Goal: Task Accomplishment & Management: Manage account settings

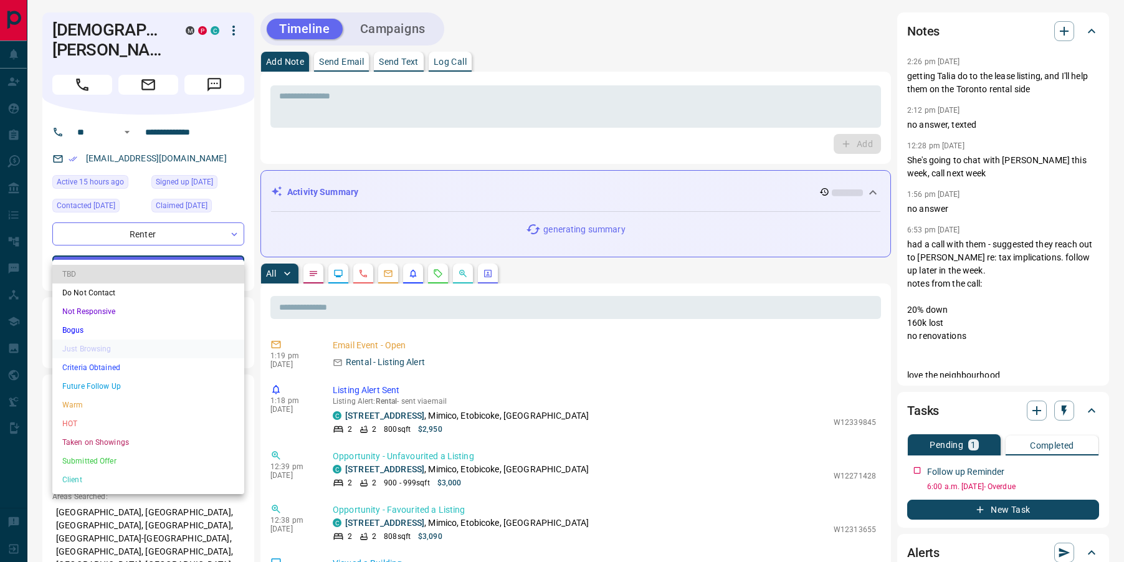
click at [115, 367] on li "Criteria Obtained" at bounding box center [148, 367] width 192 height 19
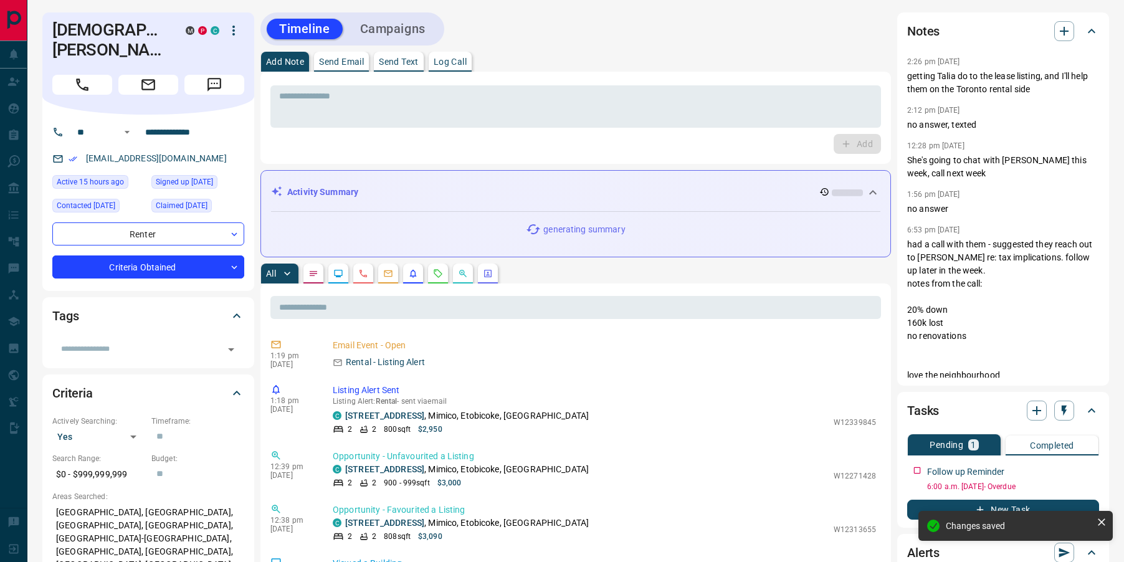
type input "*"
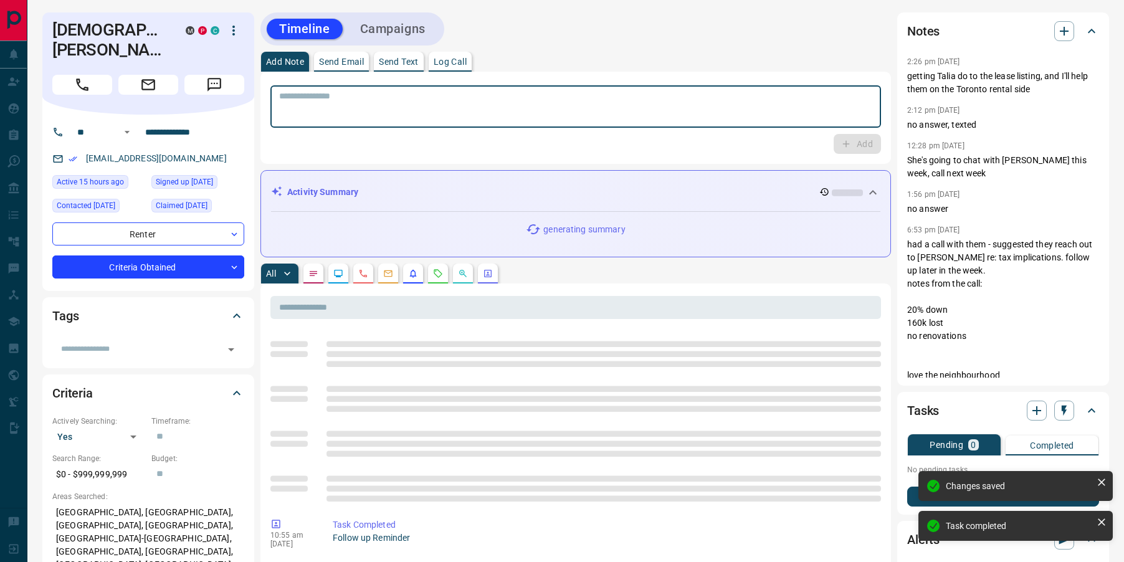
click at [298, 108] on textarea at bounding box center [575, 107] width 593 height 32
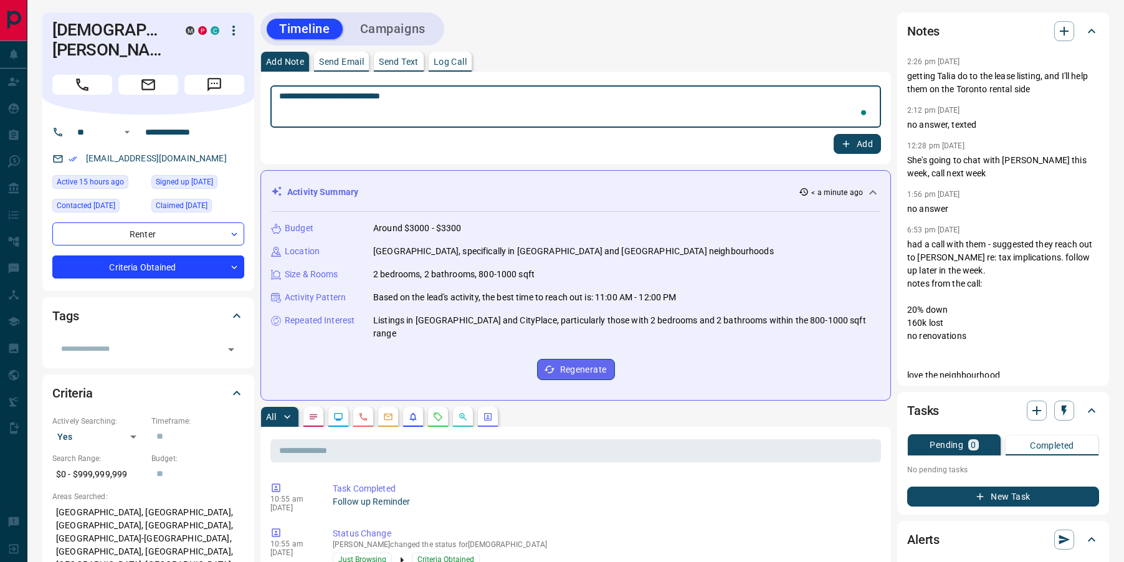
type textarea "**********"
click at [846, 148] on icon "button" at bounding box center [845, 143] width 11 height 11
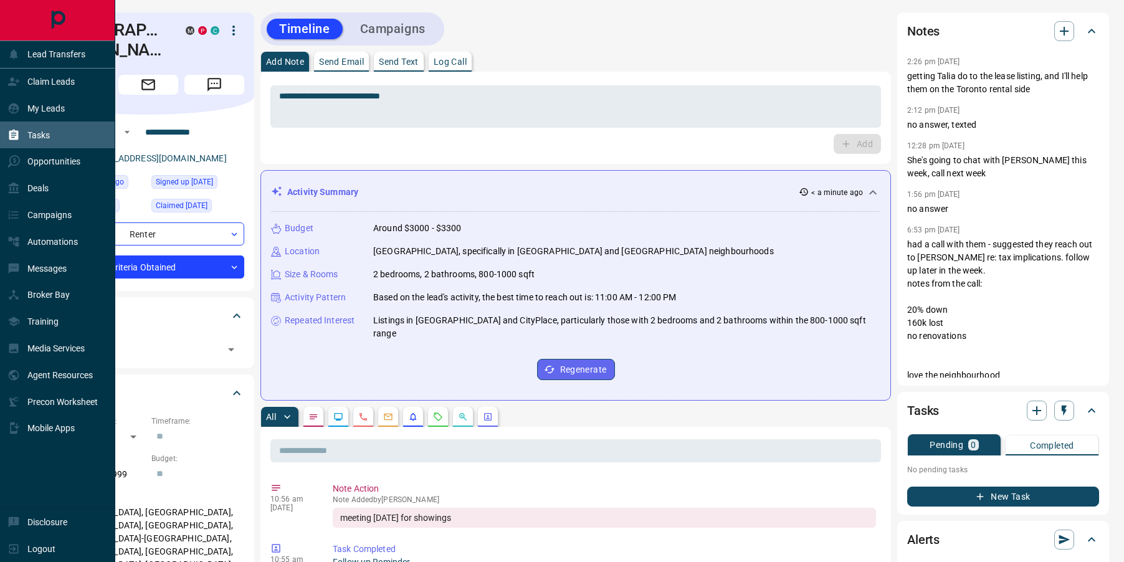
click at [12, 135] on icon at bounding box center [13, 135] width 12 height 12
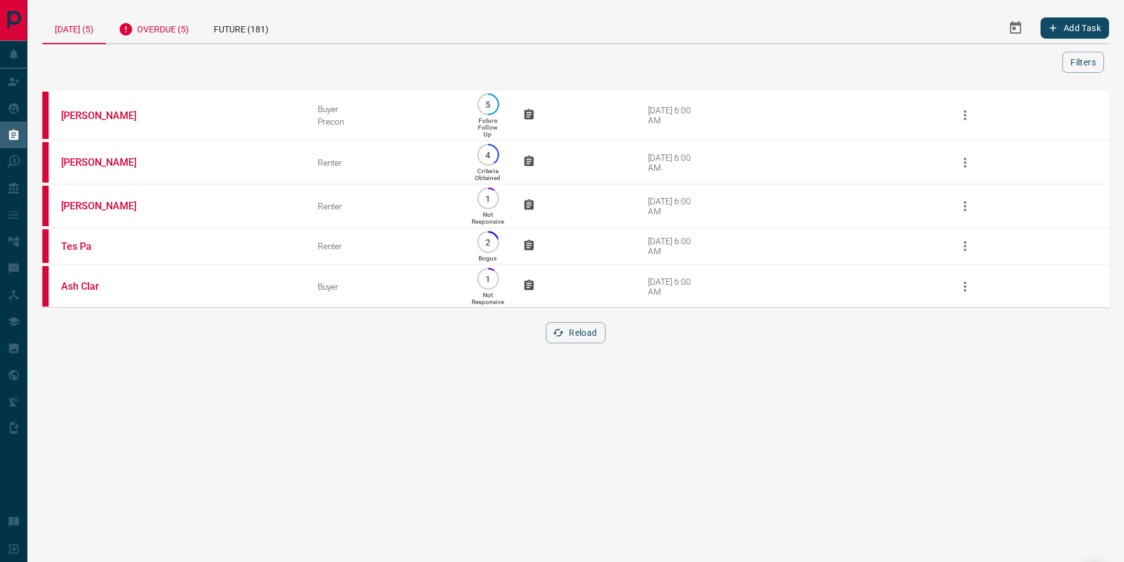
click at [175, 37] on div "Overdue (5)" at bounding box center [153, 27] width 95 height 31
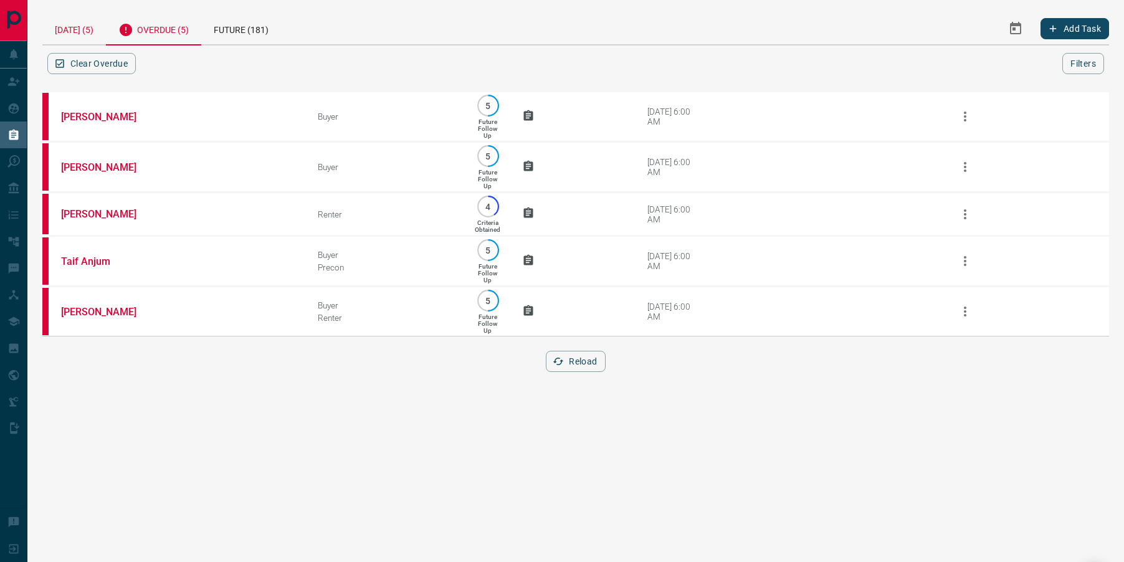
click at [66, 32] on div "[DATE] (5)" at bounding box center [74, 28] width 64 height 32
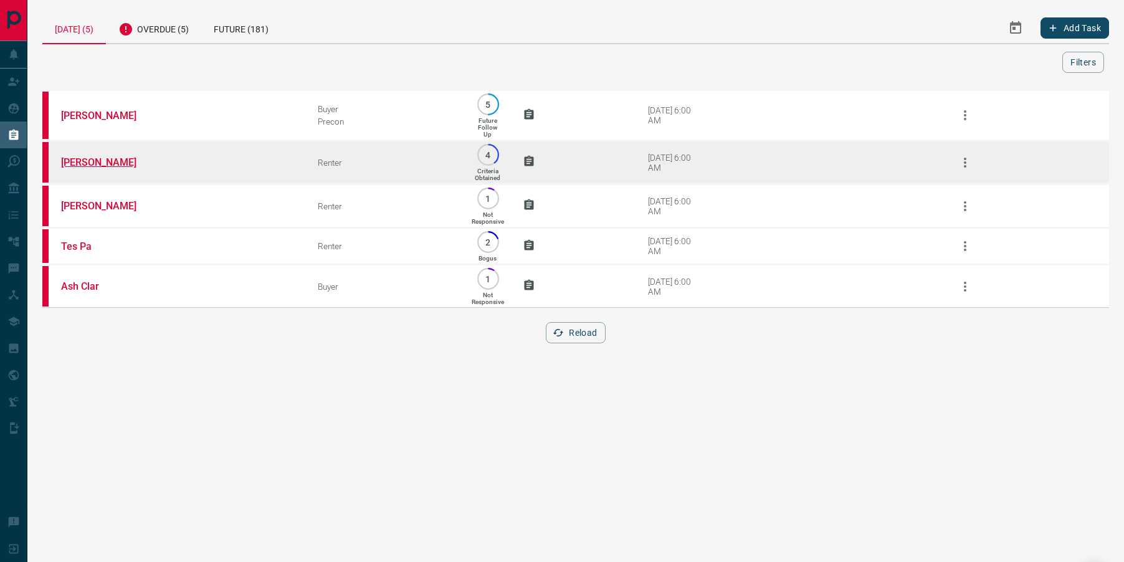
click at [106, 165] on link "[PERSON_NAME]" at bounding box center [107, 162] width 93 height 12
